Goal: Transaction & Acquisition: Subscribe to service/newsletter

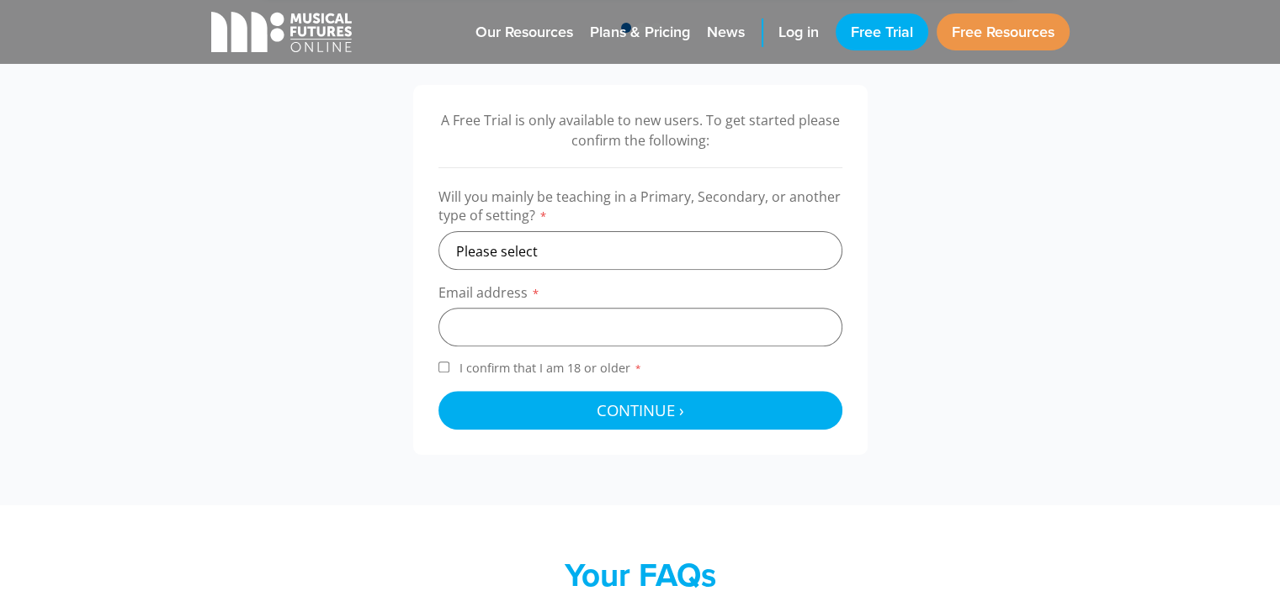
scroll to position [532, 0]
click at [602, 252] on select "Please select Primary Secondary Other" at bounding box center [640, 250] width 404 height 39
select select "primary"
click at [438, 231] on select "Please select Primary Secondary Other" at bounding box center [640, 250] width 404 height 39
click at [581, 325] on input "email" at bounding box center [640, 327] width 404 height 39
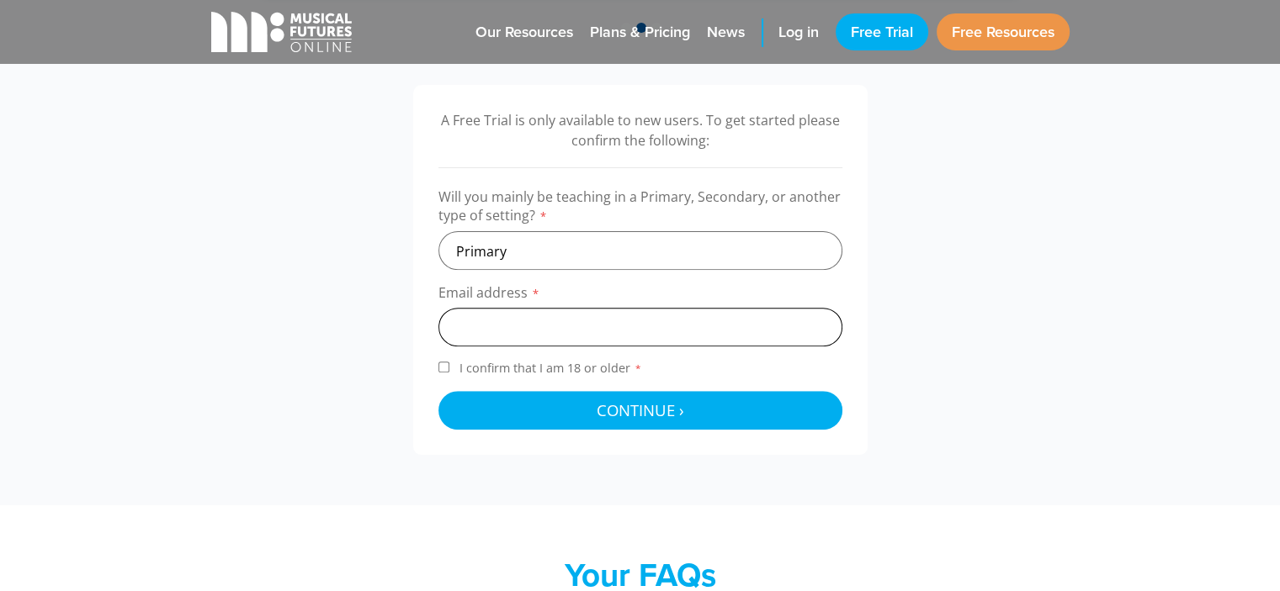
type input "[EMAIL_ADDRESS][DOMAIN_NAME]"
click at [441, 354] on form "Will you mainly be teaching in a Primary, Secondary, or another type of setting…" at bounding box center [640, 309] width 404 height 242
click at [447, 363] on input "I confirm that I am 18 or older *" at bounding box center [443, 367] width 11 height 11
checkbox input "true"
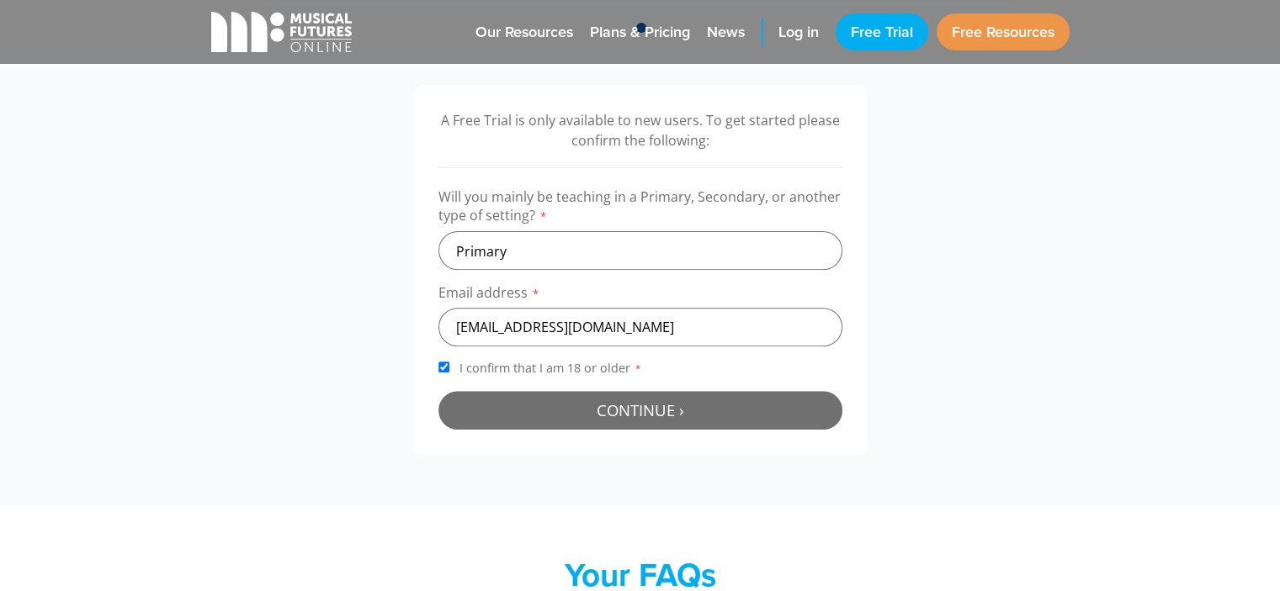
click at [545, 422] on button "Continue › Checking your details..." at bounding box center [640, 410] width 404 height 39
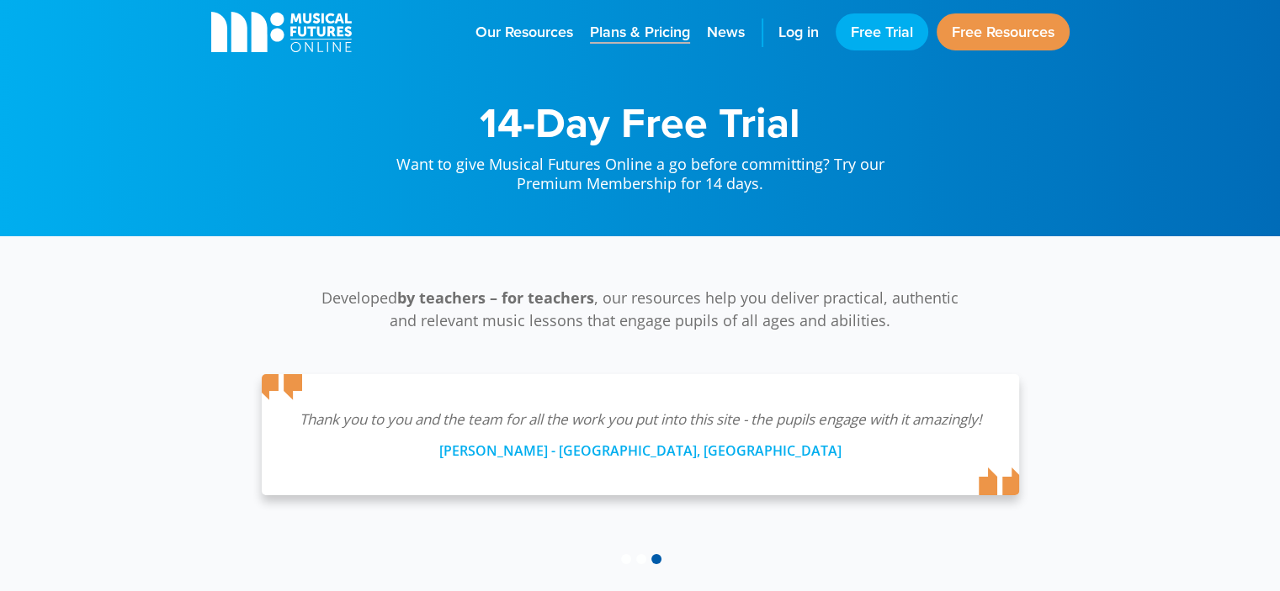
click at [624, 30] on span "Plans & Pricing" at bounding box center [640, 32] width 100 height 23
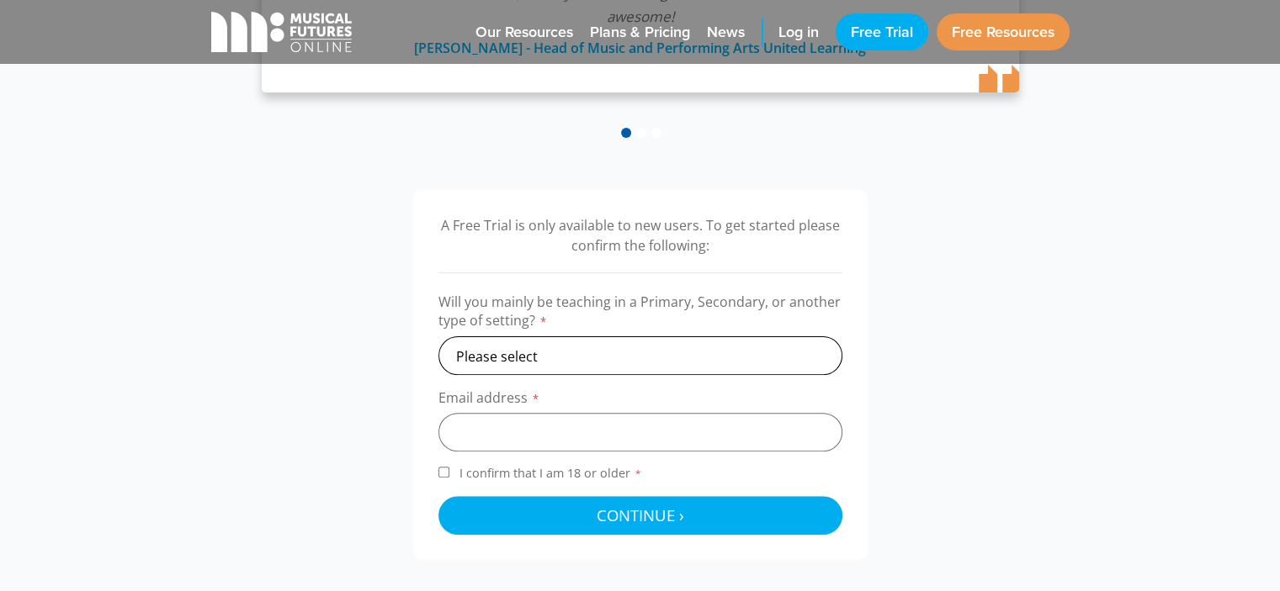
scroll to position [427, 0]
click at [591, 356] on select "Please select Primary Secondary Other" at bounding box center [640, 355] width 404 height 39
select select "primary"
click at [438, 336] on select "Please select Primary Secondary Other" at bounding box center [640, 355] width 404 height 39
click at [546, 427] on input "email" at bounding box center [640, 431] width 404 height 39
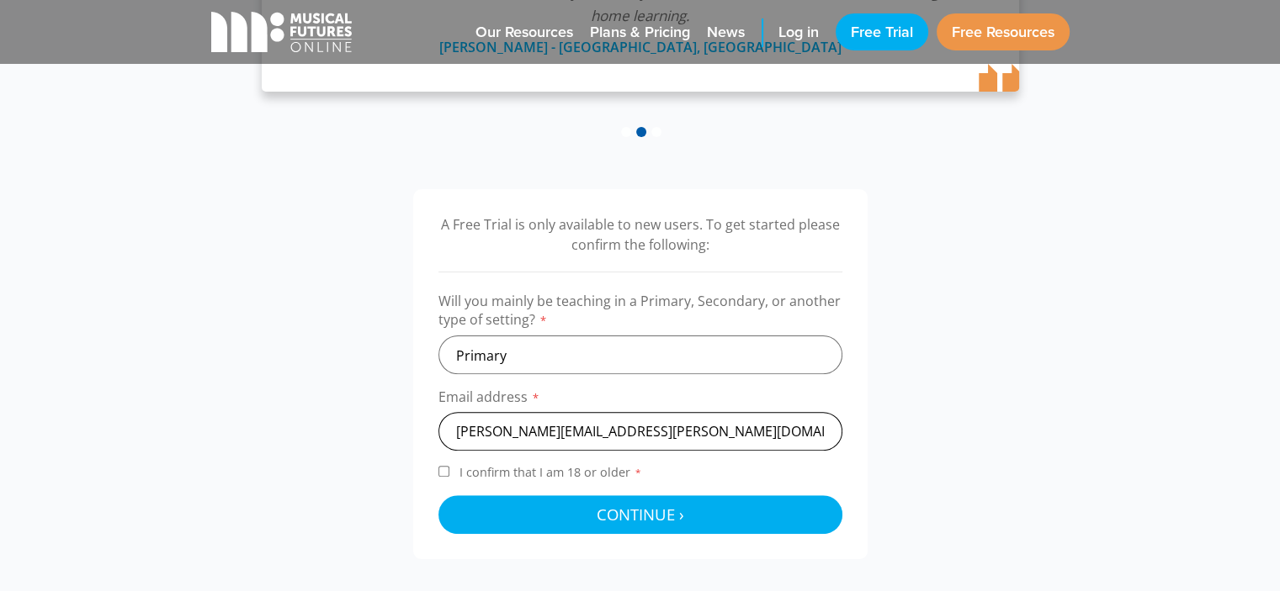
type input "joelle.barton@education.gov.gi"
click at [441, 470] on input "I confirm that I am 18 or older *" at bounding box center [443, 471] width 11 height 11
checkbox input "true"
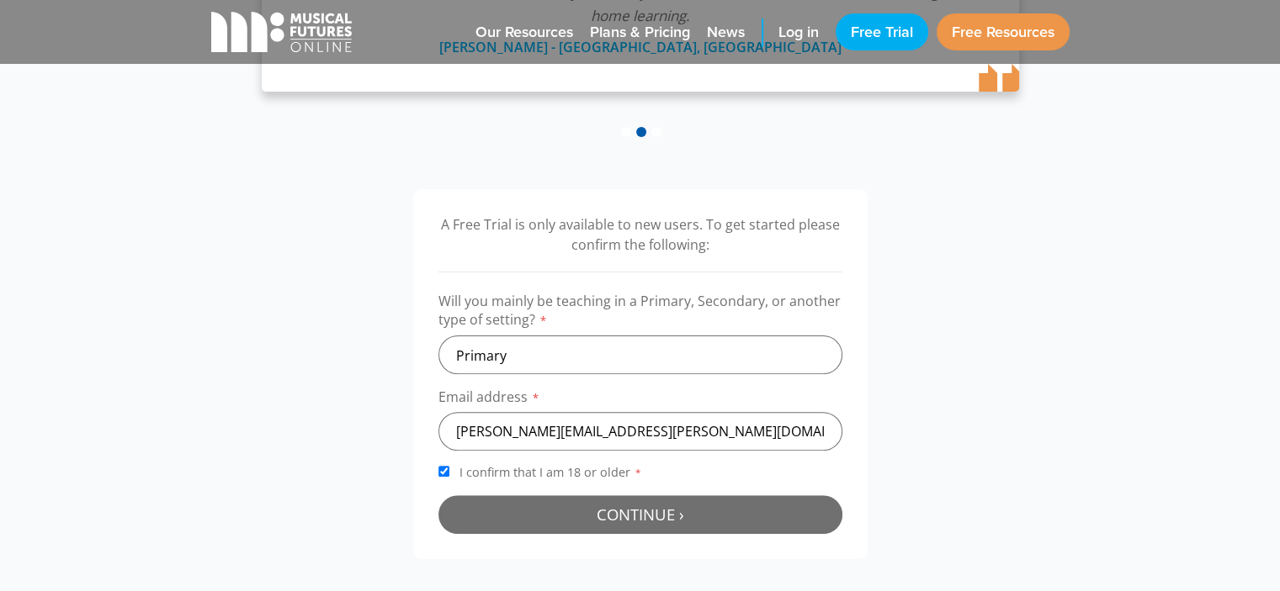
click at [544, 501] on button "Continue › Checking your details..." at bounding box center [640, 515] width 404 height 39
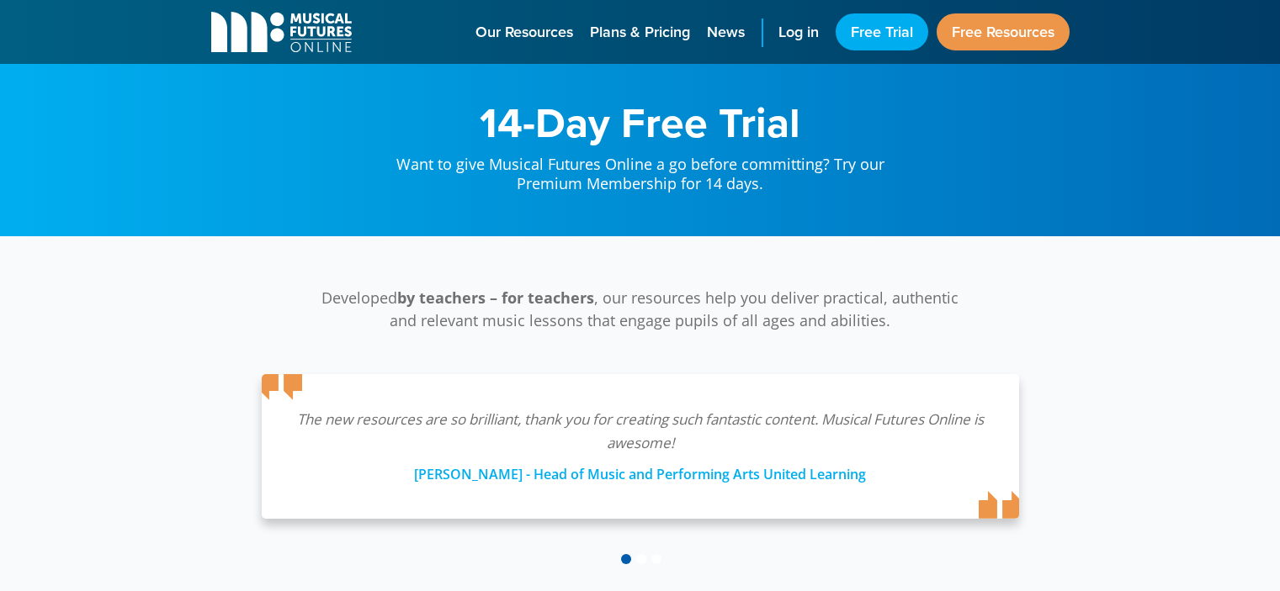
scroll to position [549, 0]
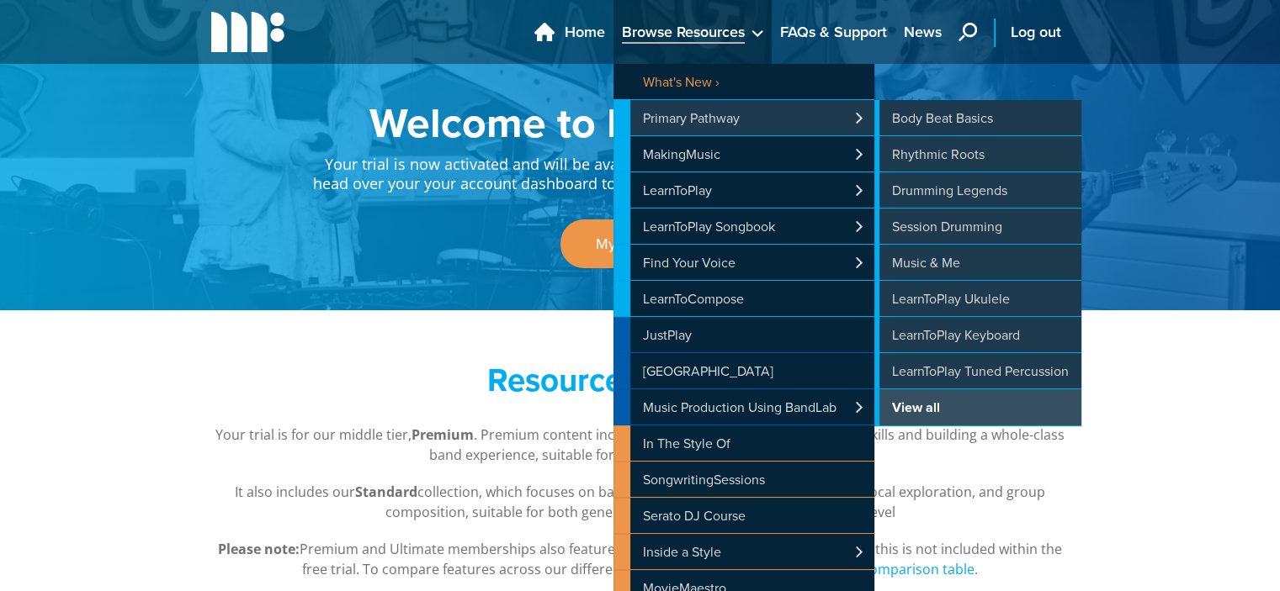
click at [909, 400] on b "View all" at bounding box center [916, 407] width 48 height 19
